Goal: Information Seeking & Learning: Understand process/instructions

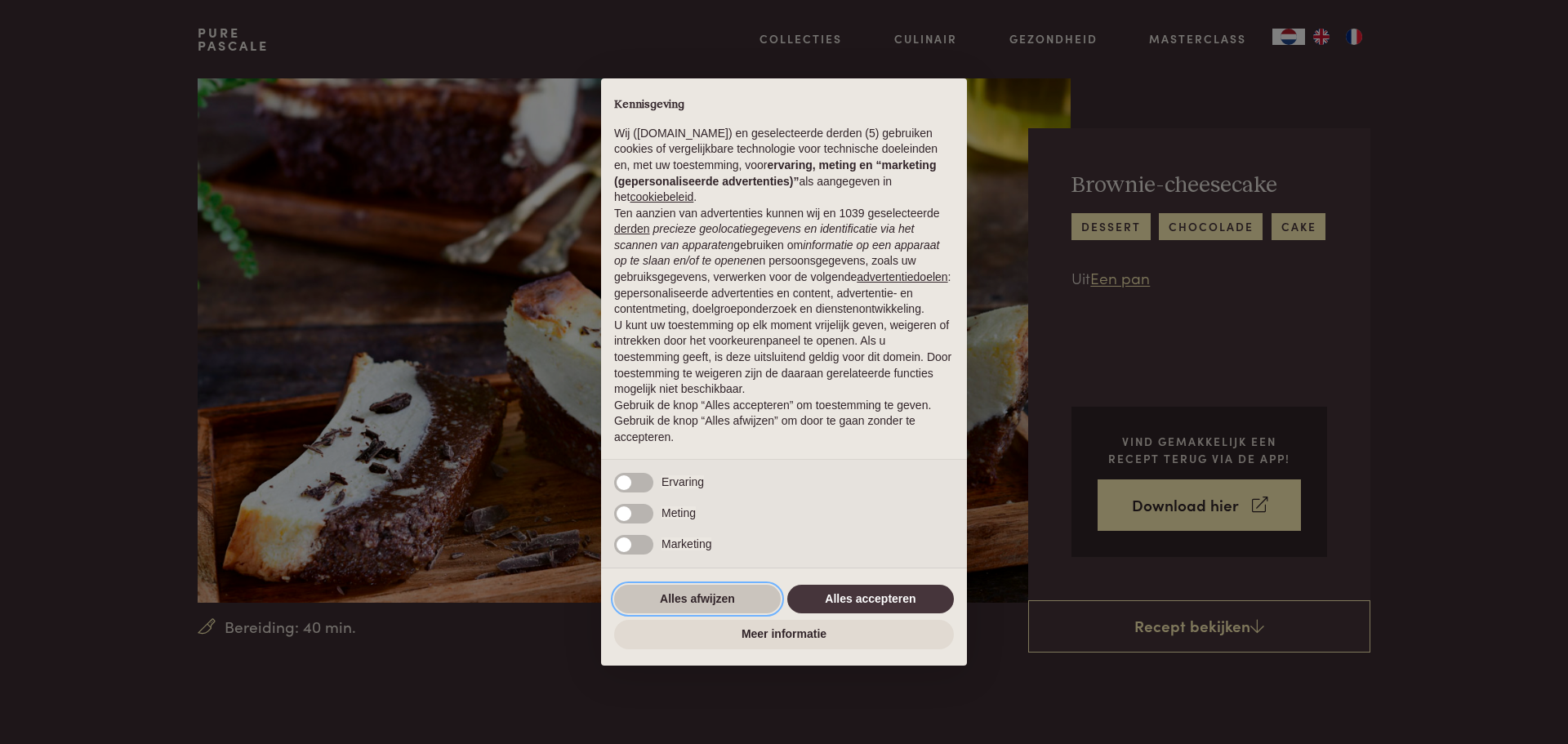
click at [727, 597] on button "Alles afwijzen" at bounding box center [698, 600] width 167 height 29
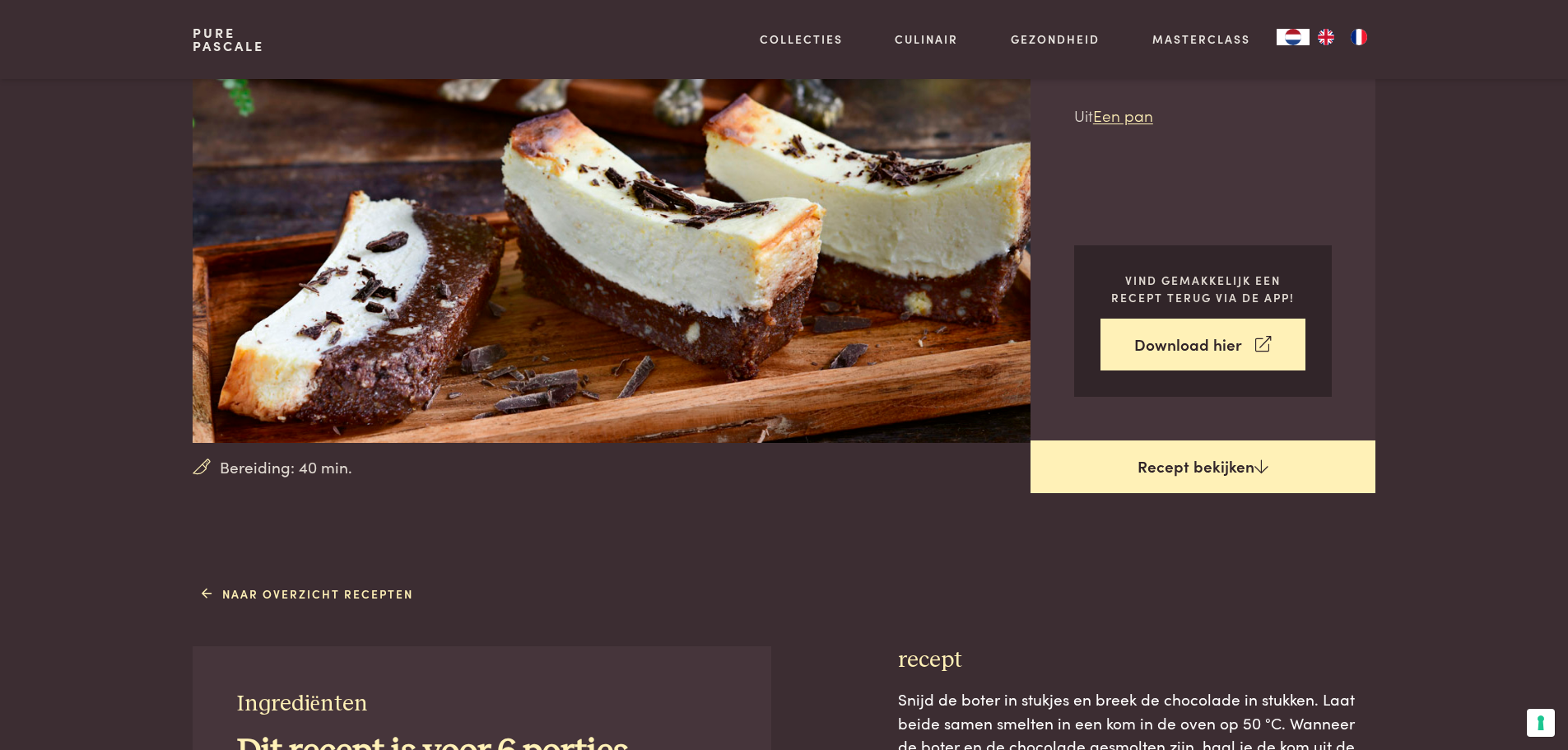
click at [1182, 473] on link "Recept bekijken" at bounding box center [1202, 467] width 345 height 53
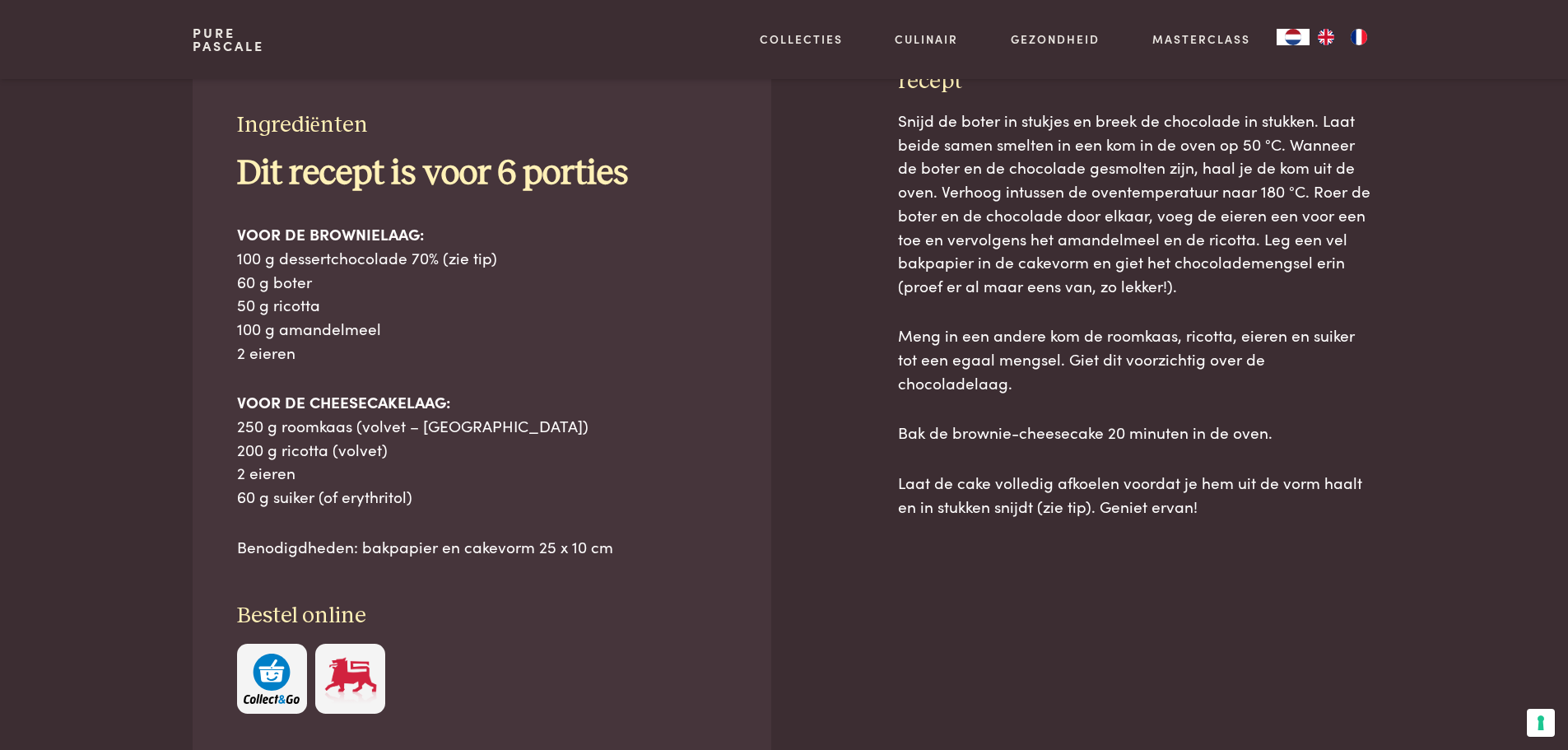
scroll to position [744, 0]
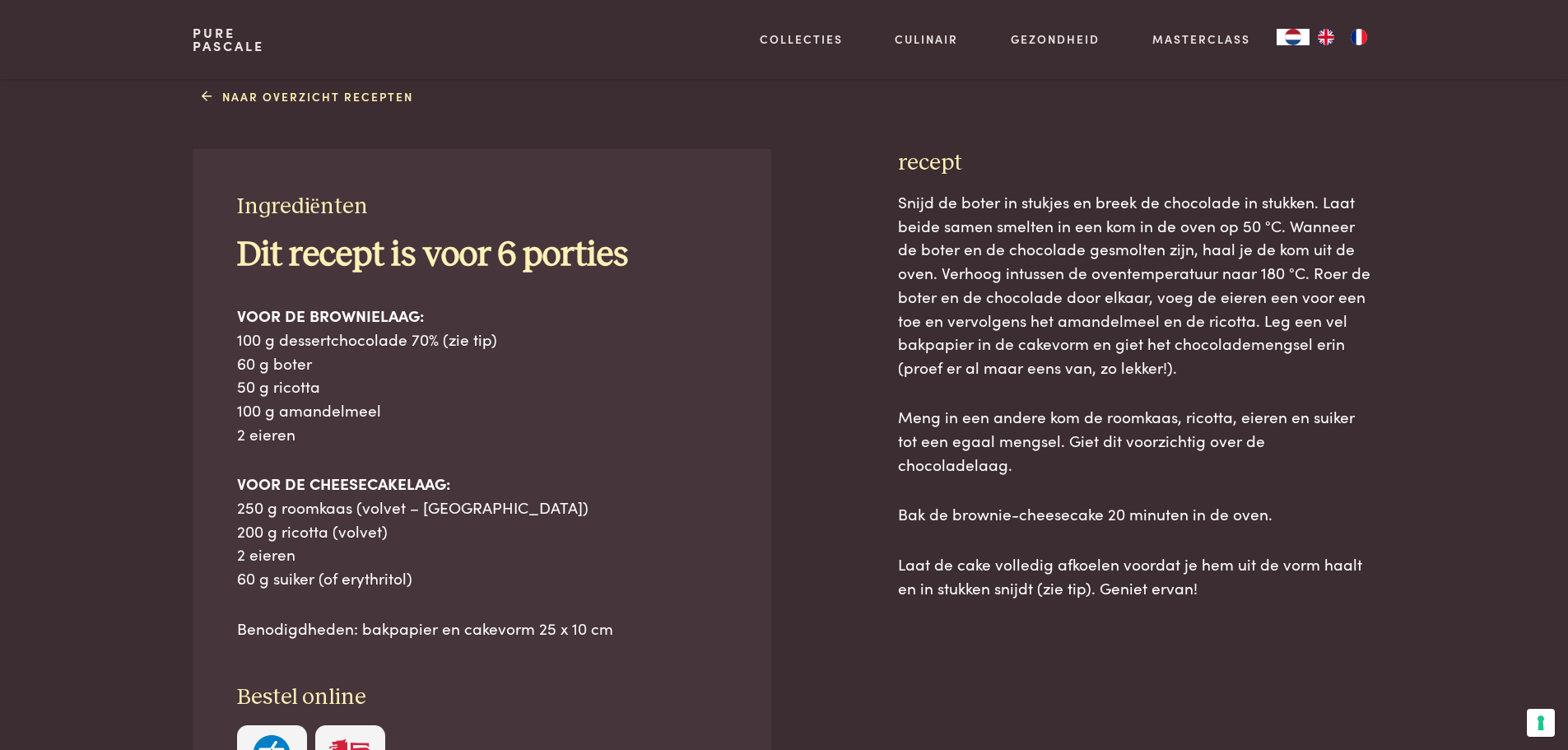
scroll to position [744, 0]
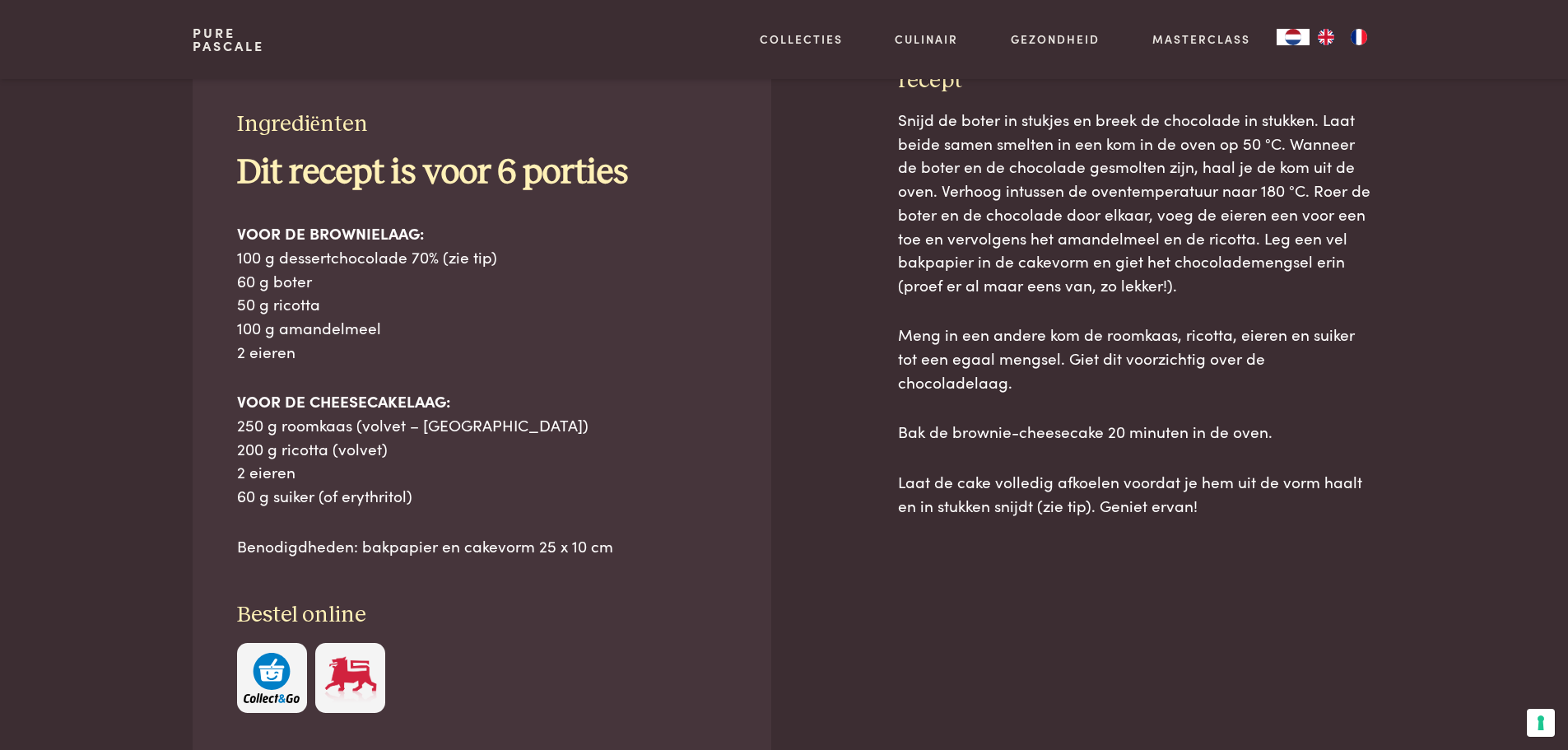
click at [228, 118] on div "Ingrediënten Dit recept is voor 6 porties VOOR DE BROWNIELAAG: 100 g dessertcho…" at bounding box center [480, 411] width 577 height 690
drag, startPoint x: 237, startPoint y: 119, endPoint x: 670, endPoint y: 530, distance: 597.0
click at [670, 530] on div "Ingrediënten Dit recept is voor 6 porties VOOR DE BROWNIELAAG: 100 g dessertcho…" at bounding box center [480, 411] width 577 height 690
copy div "Ingrediënten Dit recept is voor 6 porties VOOR DE BROWNIELAAG: 100 g dessertcho…"
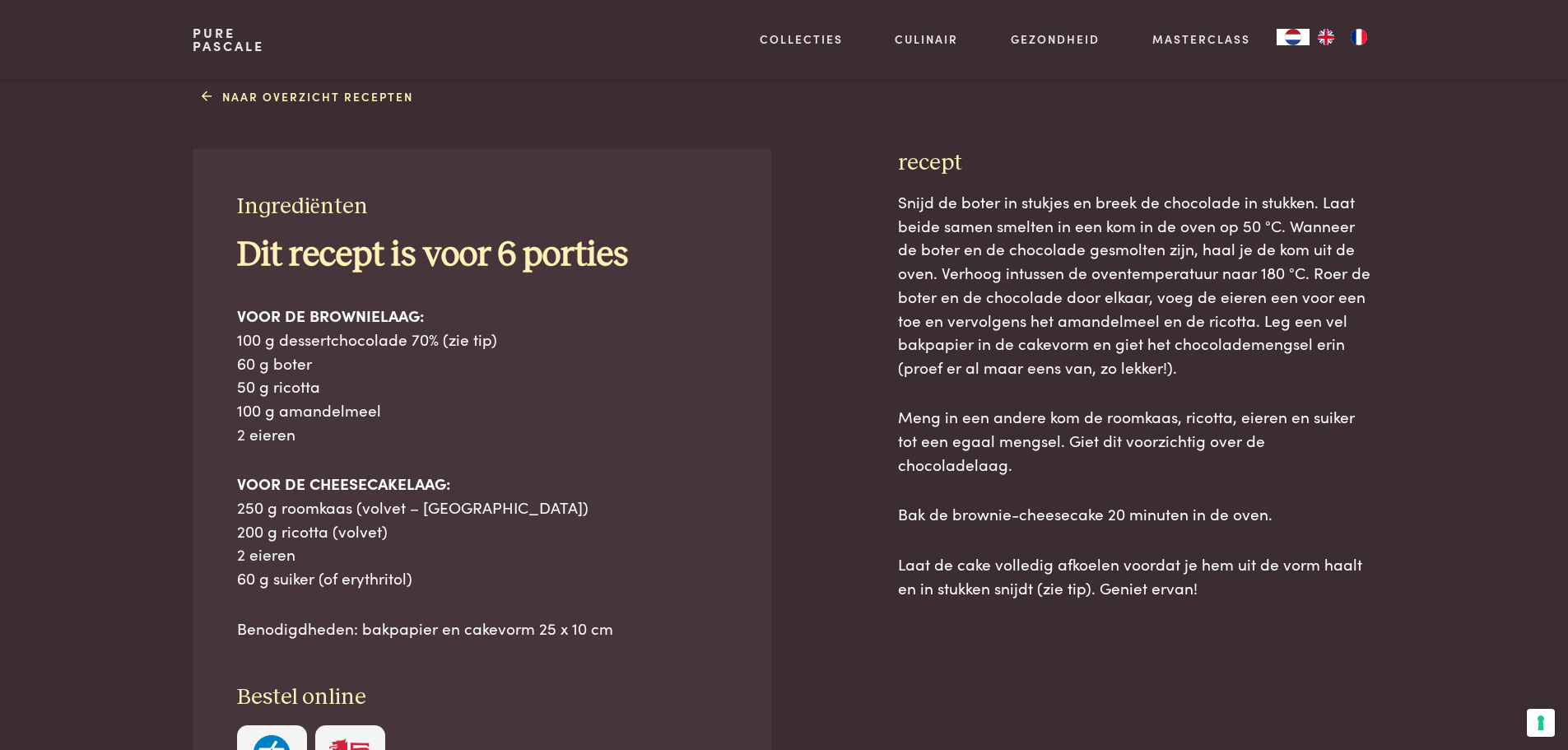
drag, startPoint x: 898, startPoint y: 158, endPoint x: 1224, endPoint y: 554, distance: 512.9
click at [1224, 554] on div "recept Snijd de boter in stukjes en breek de chocolade in stukken. Laat beide s…" at bounding box center [1137, 549] width 477 height 802
copy div "recept Snijd de boter in stukjes en breek de chocolade in stukken. Laat beide s…"
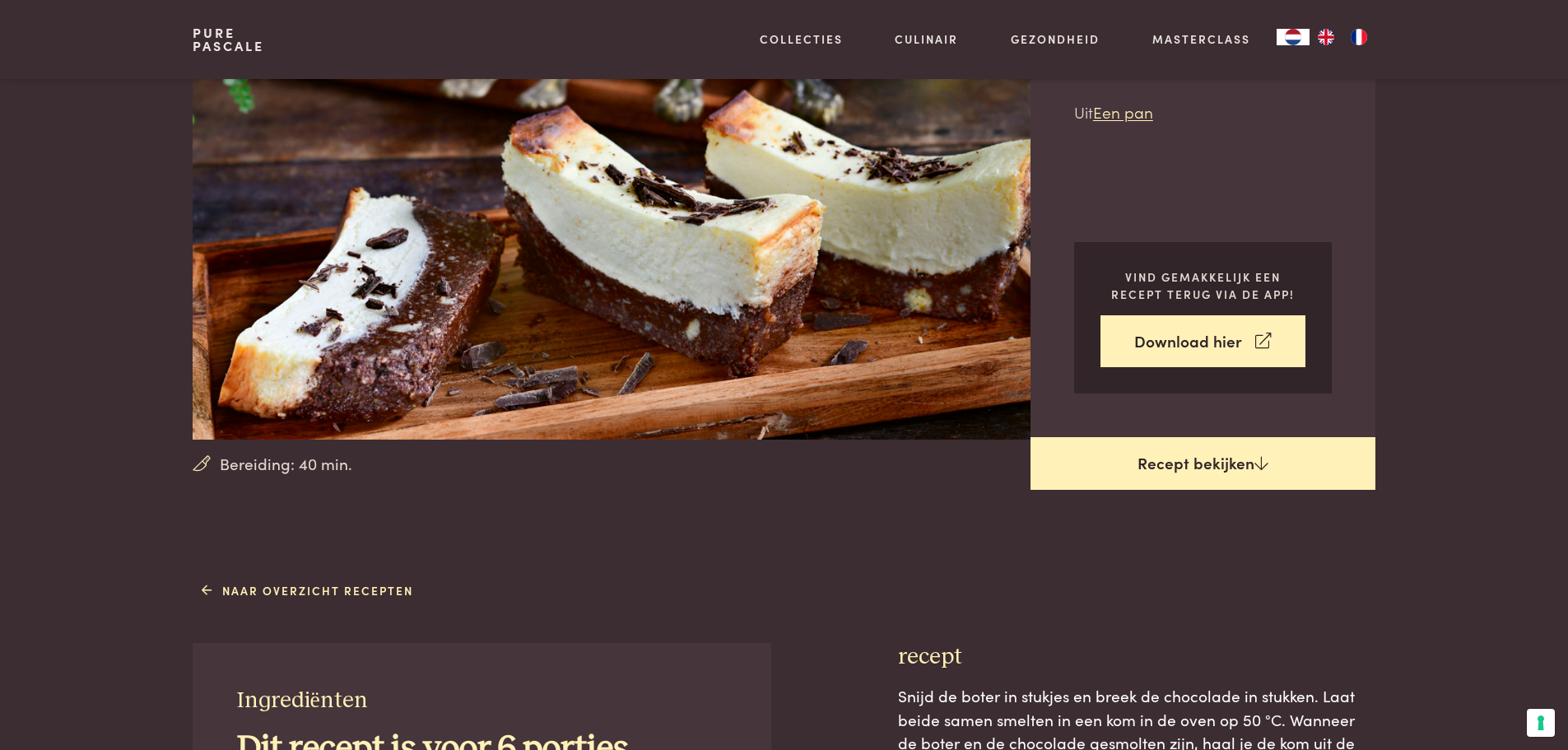
scroll to position [3, 0]
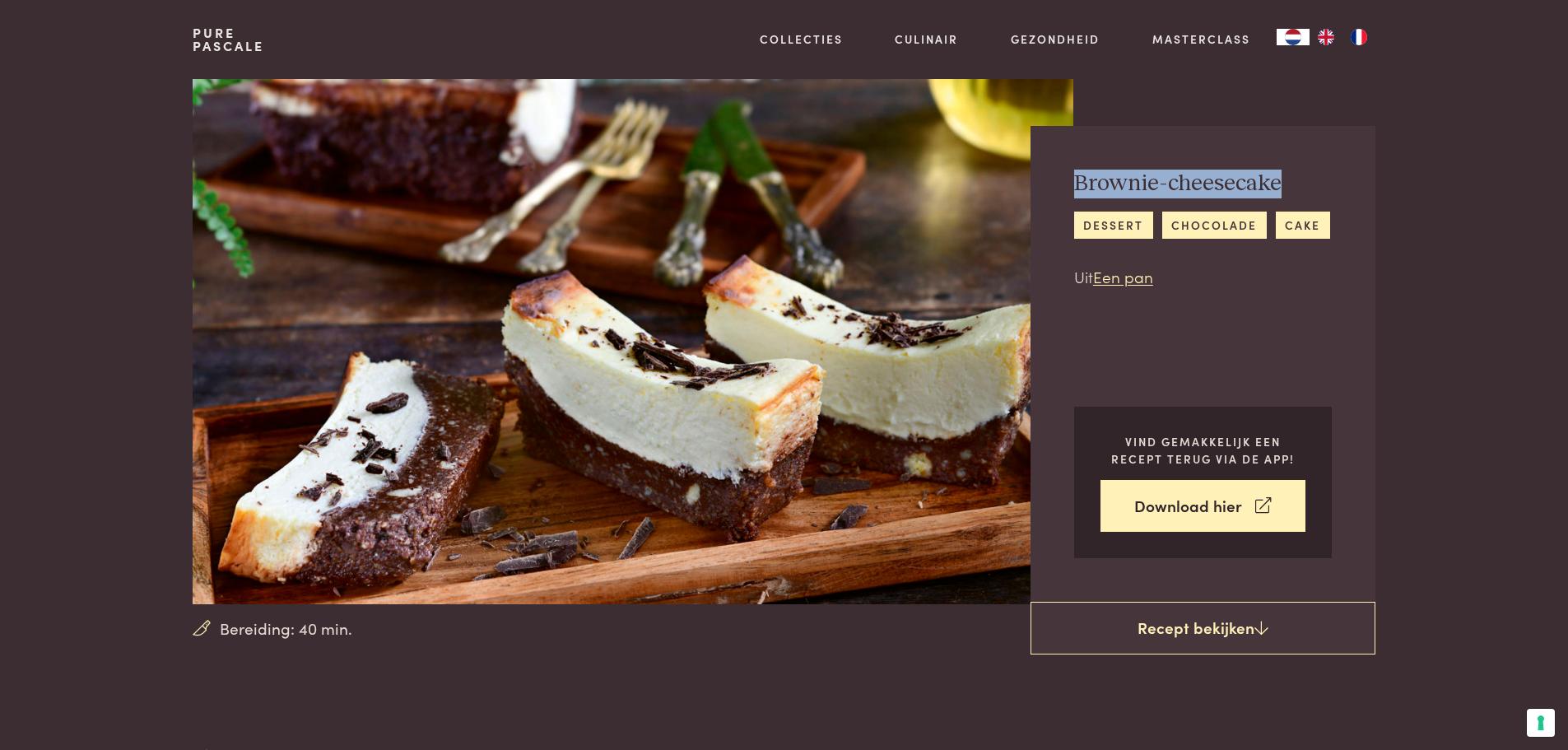
drag, startPoint x: 1073, startPoint y: 178, endPoint x: 1279, endPoint y: 177, distance: 206.0
click at [1279, 177] on div "Brownie-cheesecake dessert [GEOGRAPHIC_DATA] cake Uit Een pan Vind gemakkelijk …" at bounding box center [1202, 364] width 345 height 476
copy h2 "Brownie-cheesecake"
